Goal: Transaction & Acquisition: Purchase product/service

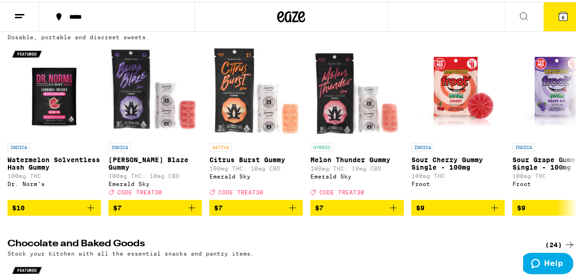
click at [566, 241] on icon at bounding box center [569, 243] width 7 height 7
click at [566, 240] on icon at bounding box center [569, 243] width 7 height 7
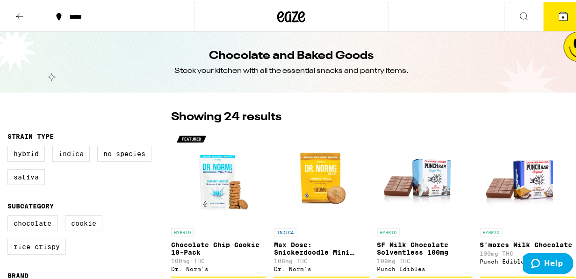
click at [73, 156] on label "Indica" at bounding box center [70, 152] width 37 height 16
click at [10, 146] on input "Indica" at bounding box center [9, 145] width 0 height 0
checkbox input "true"
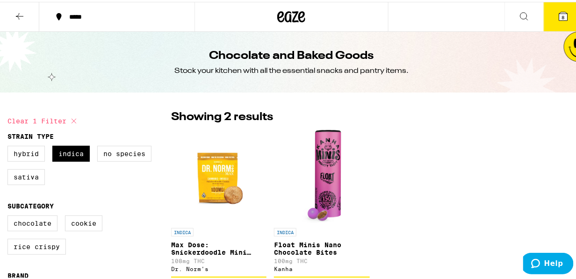
click at [18, 13] on icon at bounding box center [19, 14] width 7 height 7
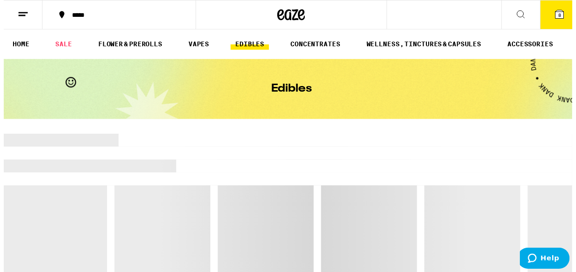
click at [257, 43] on link "EDIBLES" at bounding box center [249, 44] width 39 height 11
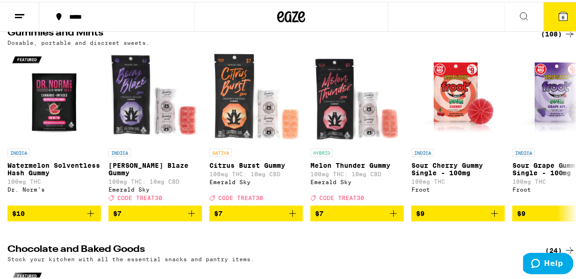
scroll to position [109, 0]
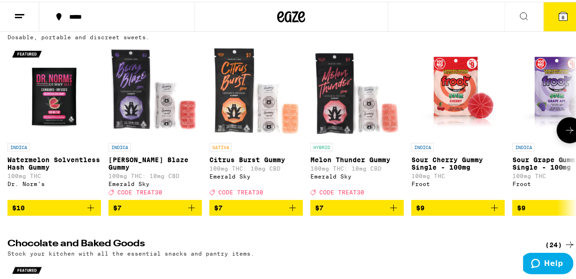
click at [565, 130] on icon at bounding box center [569, 128] width 11 height 11
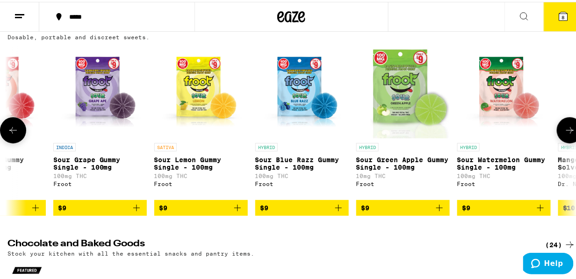
click at [565, 130] on icon at bounding box center [569, 128] width 11 height 11
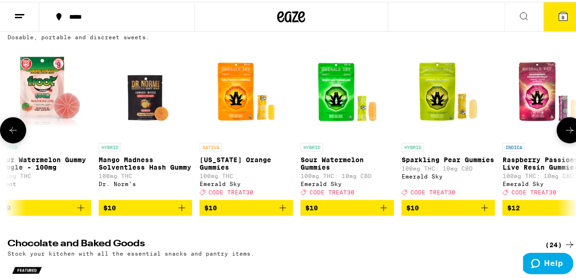
click at [565, 130] on icon at bounding box center [569, 128] width 11 height 11
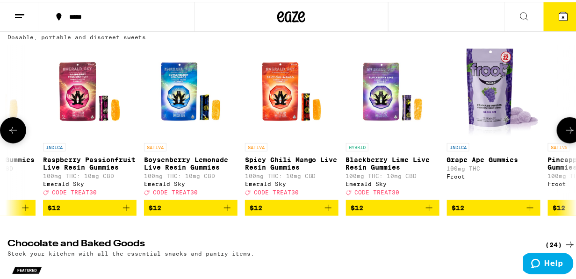
click at [565, 130] on icon at bounding box center [569, 128] width 11 height 11
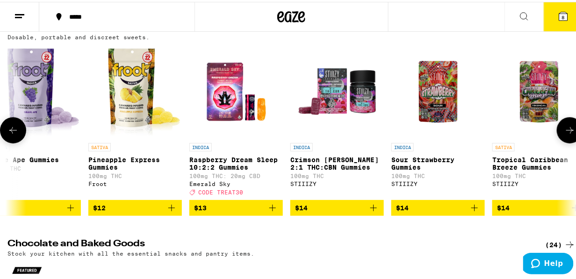
click at [565, 130] on icon at bounding box center [569, 128] width 11 height 11
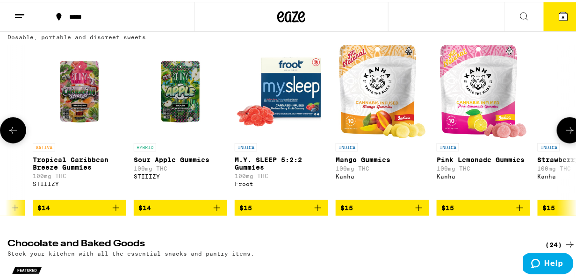
click at [565, 130] on icon at bounding box center [569, 128] width 11 height 11
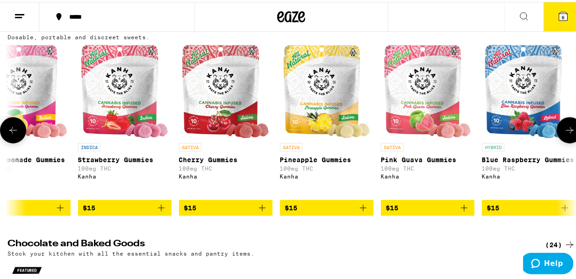
click at [565, 130] on icon at bounding box center [569, 128] width 11 height 11
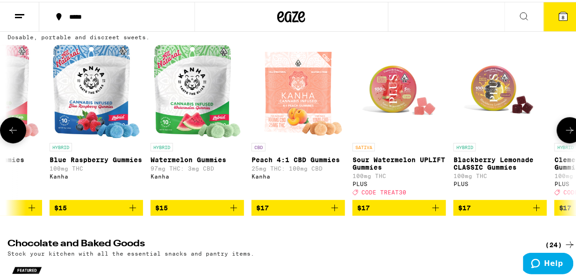
click at [565, 130] on icon at bounding box center [569, 128] width 11 height 11
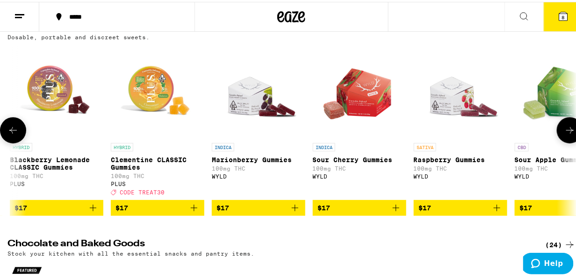
scroll to position [0, 3660]
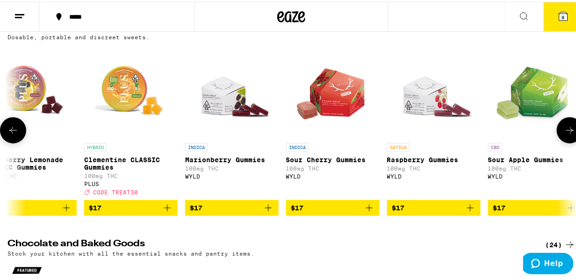
click at [565, 130] on icon at bounding box center [569, 128] width 11 height 11
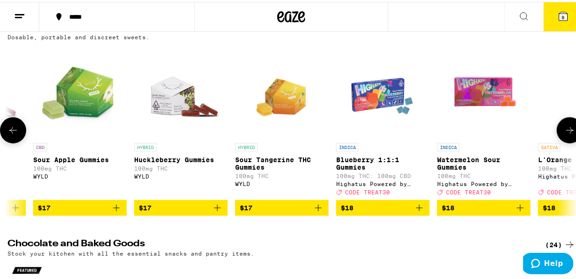
scroll to position [0, 4120]
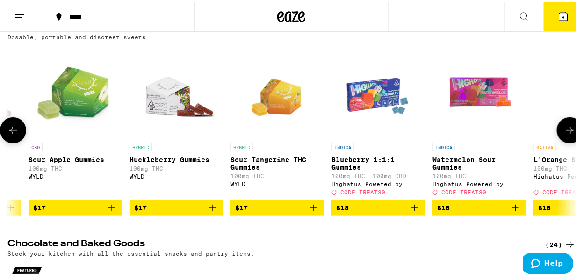
click at [565, 130] on icon at bounding box center [569, 128] width 11 height 11
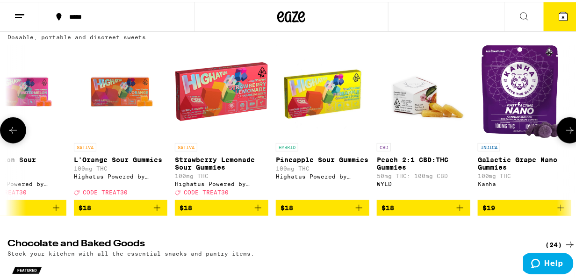
click at [565, 130] on icon at bounding box center [569, 128] width 11 height 11
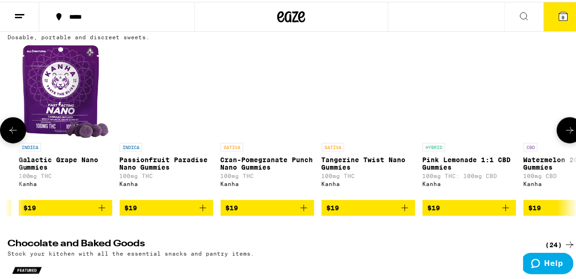
click at [565, 130] on icon at bounding box center [569, 128] width 11 height 11
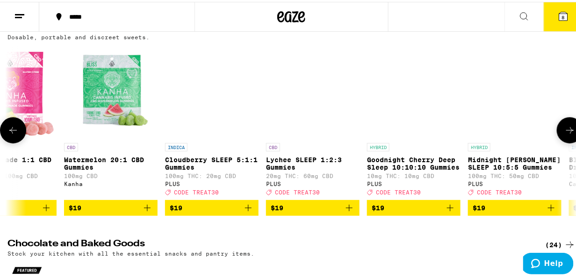
click at [565, 130] on icon at bounding box center [569, 128] width 11 height 11
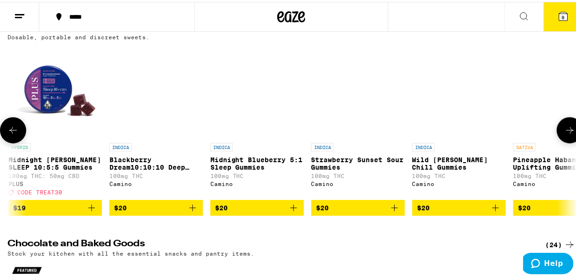
click at [565, 130] on icon at bounding box center [569, 128] width 11 height 11
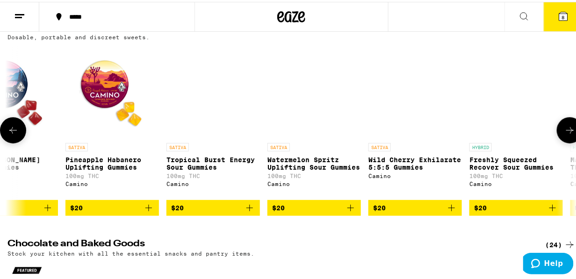
scroll to position [0, 6417]
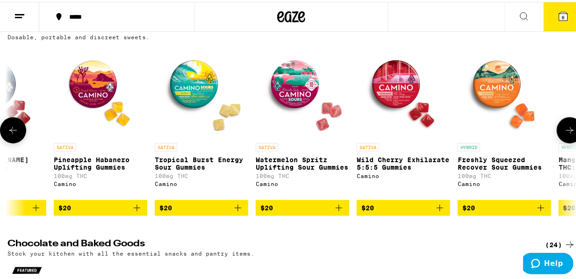
click at [565, 130] on icon at bounding box center [569, 128] width 11 height 11
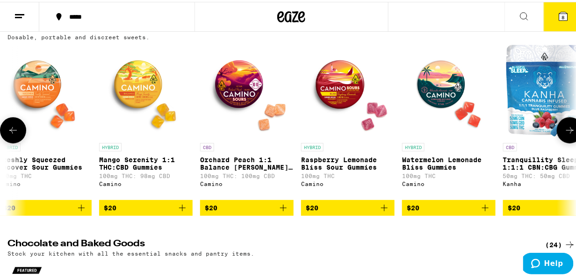
click at [565, 130] on icon at bounding box center [569, 128] width 11 height 11
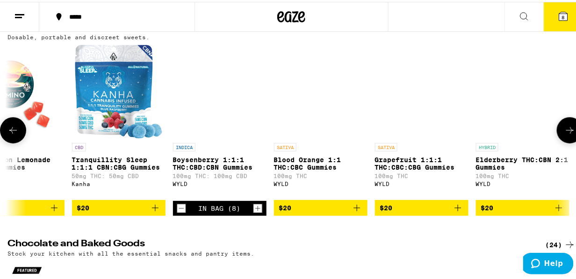
scroll to position [0, 7336]
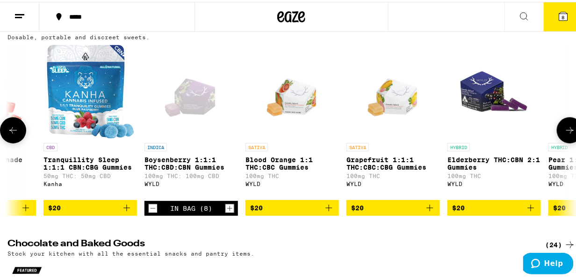
click at [565, 130] on icon at bounding box center [569, 128] width 11 height 11
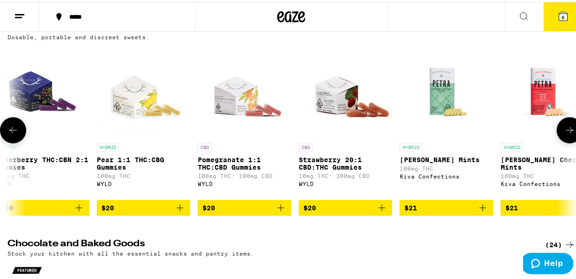
scroll to position [0, 7796]
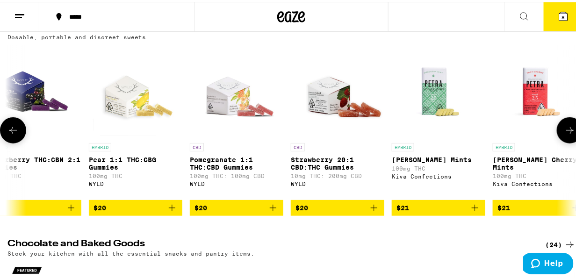
click at [565, 130] on icon at bounding box center [569, 128] width 11 height 11
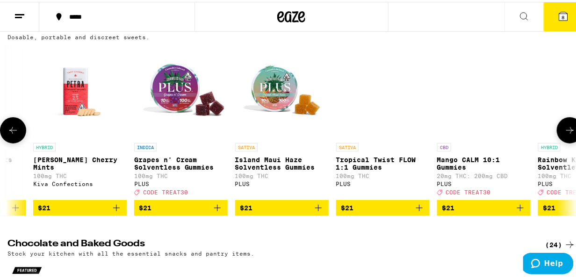
click at [565, 130] on icon at bounding box center [569, 128] width 11 height 11
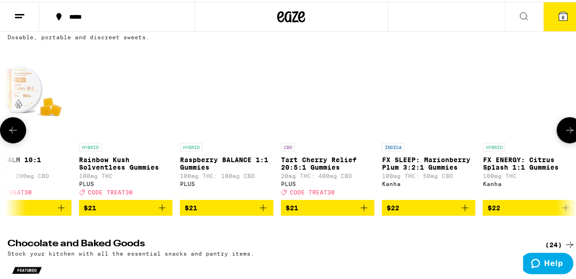
click at [565, 130] on icon at bounding box center [569, 128] width 11 height 11
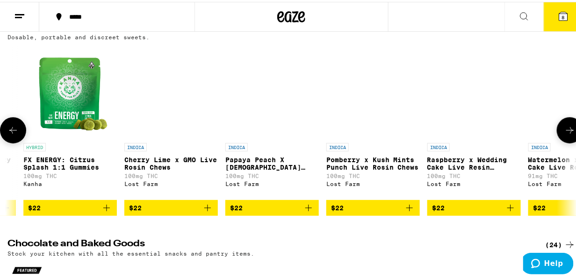
click at [565, 130] on icon at bounding box center [569, 128] width 11 height 11
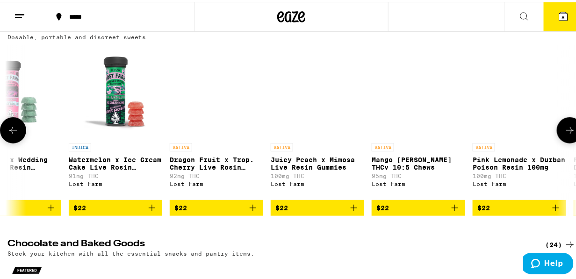
click at [565, 130] on icon at bounding box center [569, 128] width 11 height 11
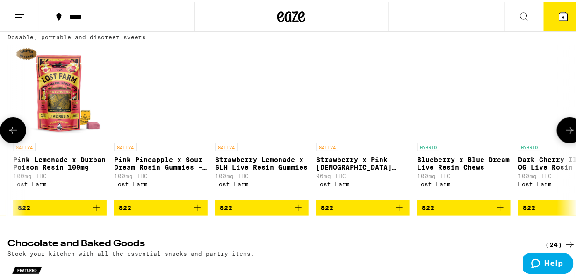
click at [565, 130] on icon at bounding box center [569, 128] width 11 height 11
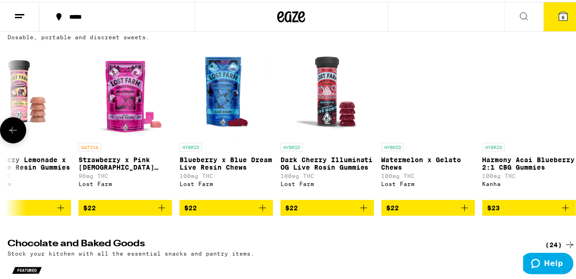
scroll to position [0, 10344]
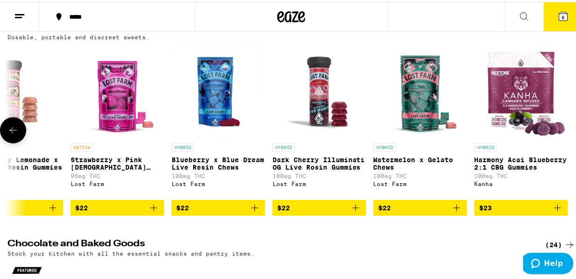
click at [565, 130] on div at bounding box center [570, 128] width 26 height 26
